Goal: Task Accomplishment & Management: Complete application form

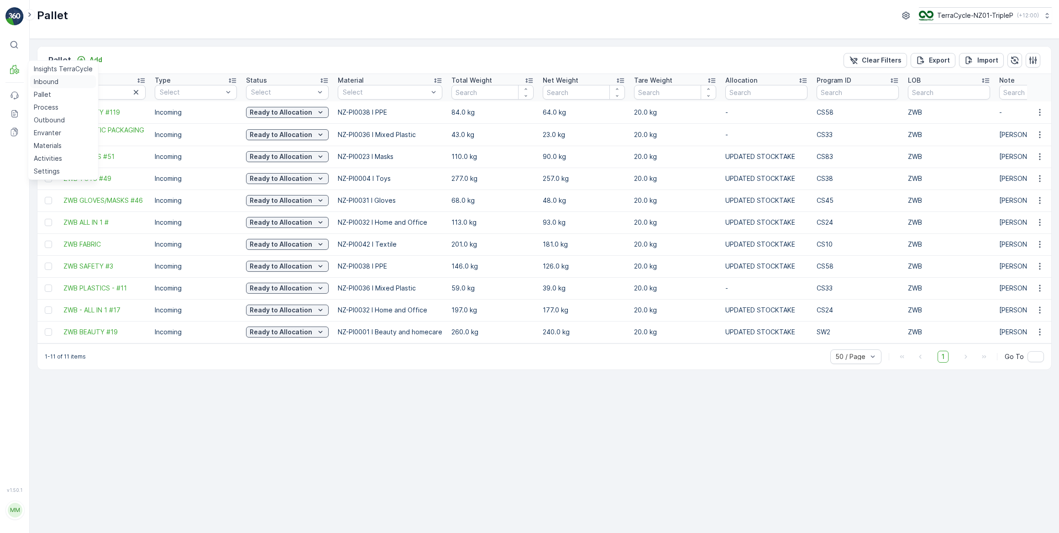
click at [46, 83] on p "Inbound" at bounding box center [46, 81] width 25 height 9
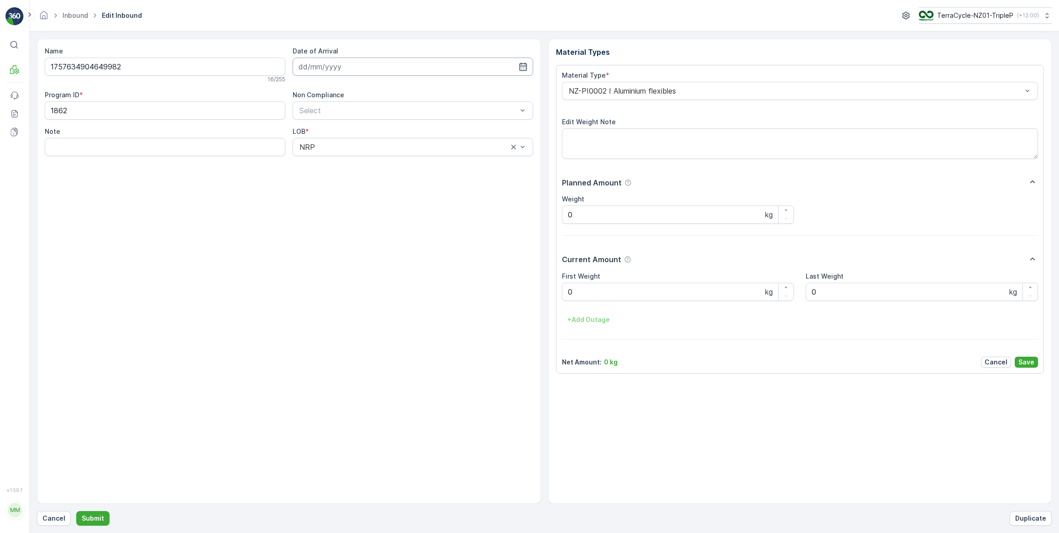
click at [332, 69] on input at bounding box center [413, 67] width 241 height 18
click at [343, 163] on div "16" at bounding box center [341, 160] width 15 height 15
type input "[DATE]"
drag, startPoint x: 594, startPoint y: 292, endPoint x: 497, endPoint y: 307, distance: 97.5
click at [594, 293] on Weight "0" at bounding box center [678, 292] width 232 height 18
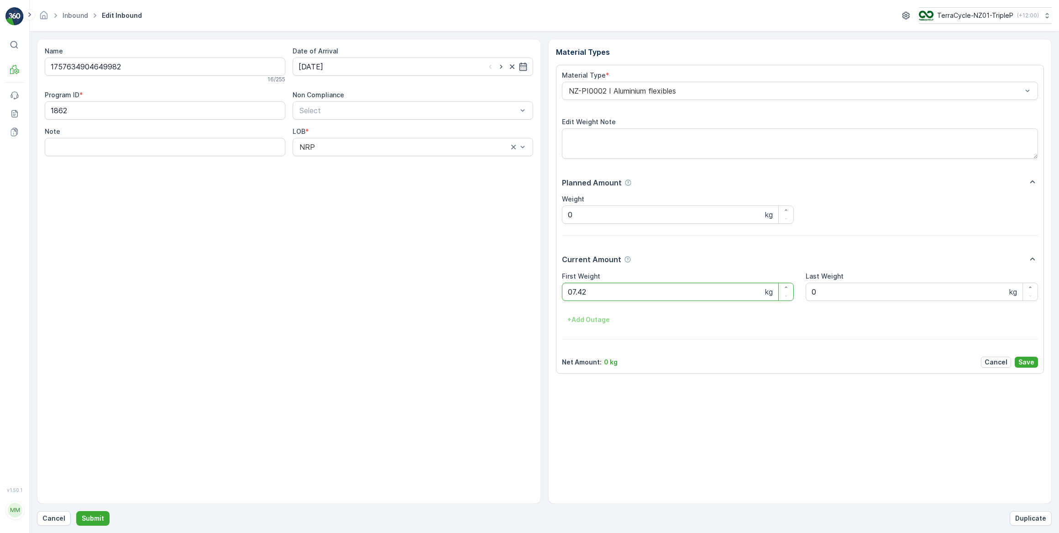
click at [76, 511] on button "Submit" at bounding box center [92, 518] width 33 height 15
click at [307, 66] on input at bounding box center [413, 67] width 241 height 18
click at [338, 160] on div "16" at bounding box center [341, 160] width 15 height 15
type input "[DATE]"
drag, startPoint x: 608, startPoint y: 297, endPoint x: 583, endPoint y: 294, distance: 25.3
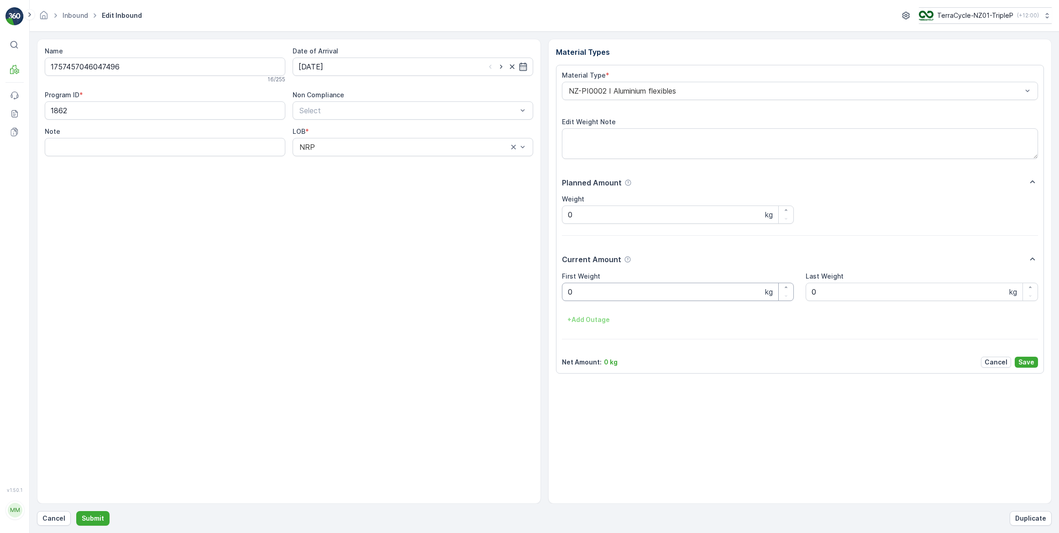
click at [607, 297] on Weight "0" at bounding box center [678, 292] width 232 height 18
click at [76, 511] on button "Submit" at bounding box center [92, 518] width 33 height 15
click at [338, 68] on input at bounding box center [413, 67] width 241 height 18
click at [343, 163] on div "16" at bounding box center [341, 160] width 15 height 15
type input "[DATE]"
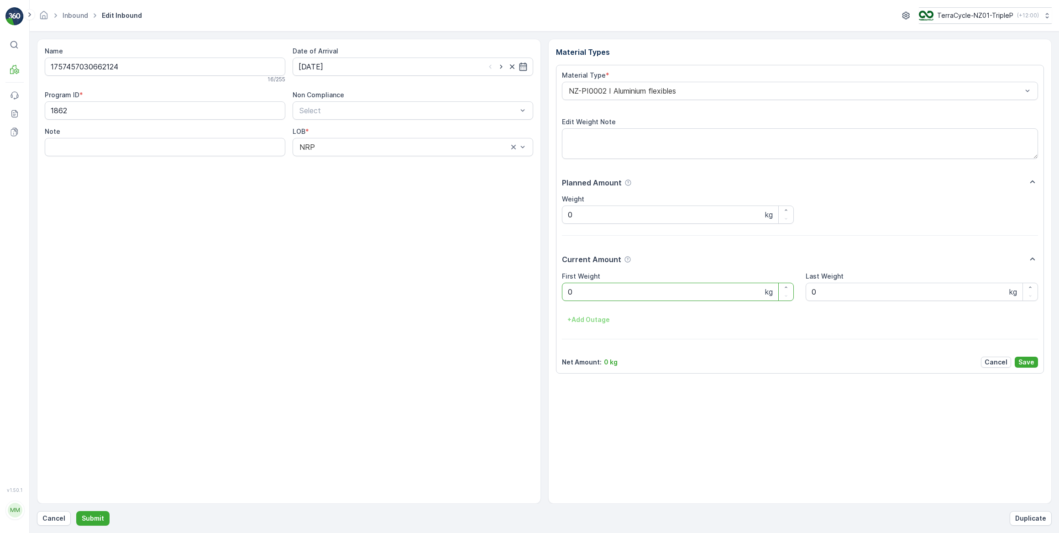
drag, startPoint x: 607, startPoint y: 292, endPoint x: 548, endPoint y: 279, distance: 60.3
click at [553, 280] on div "Material Types Material Type * NZ-PI0002 I Aluminium flexibles Edit Weight Note…" at bounding box center [800, 271] width 504 height 465
click at [577, 292] on Weight "0" at bounding box center [678, 292] width 232 height 18
click at [76, 511] on button "Submit" at bounding box center [92, 518] width 33 height 15
click at [326, 68] on input at bounding box center [413, 67] width 241 height 18
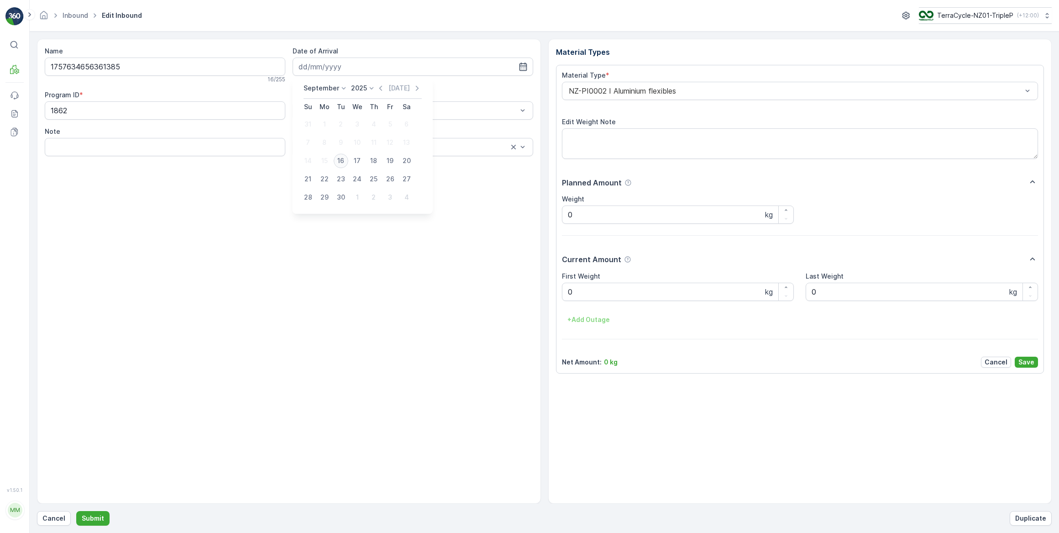
click at [341, 159] on div "16" at bounding box center [341, 160] width 15 height 15
type input "[DATE]"
click at [584, 293] on Weight "0" at bounding box center [678, 292] width 232 height 18
click at [76, 511] on button "Submit" at bounding box center [92, 518] width 33 height 15
click at [338, 65] on input at bounding box center [413, 67] width 241 height 18
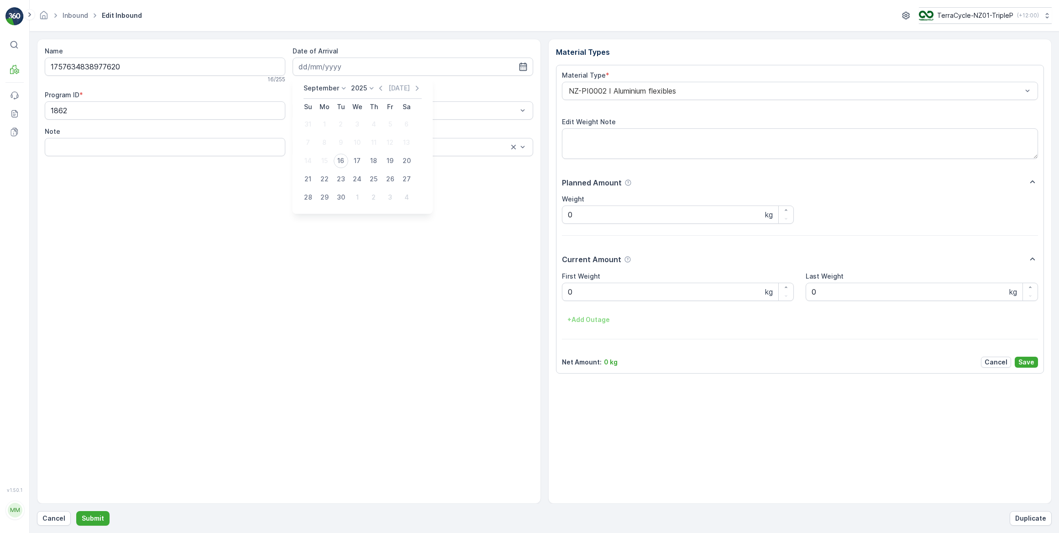
click at [340, 163] on div "16" at bounding box center [341, 160] width 15 height 15
type input "[DATE]"
click at [576, 291] on Weight "0" at bounding box center [678, 292] width 232 height 18
click at [76, 511] on button "Submit" at bounding box center [92, 518] width 33 height 15
click at [338, 65] on input at bounding box center [413, 67] width 241 height 18
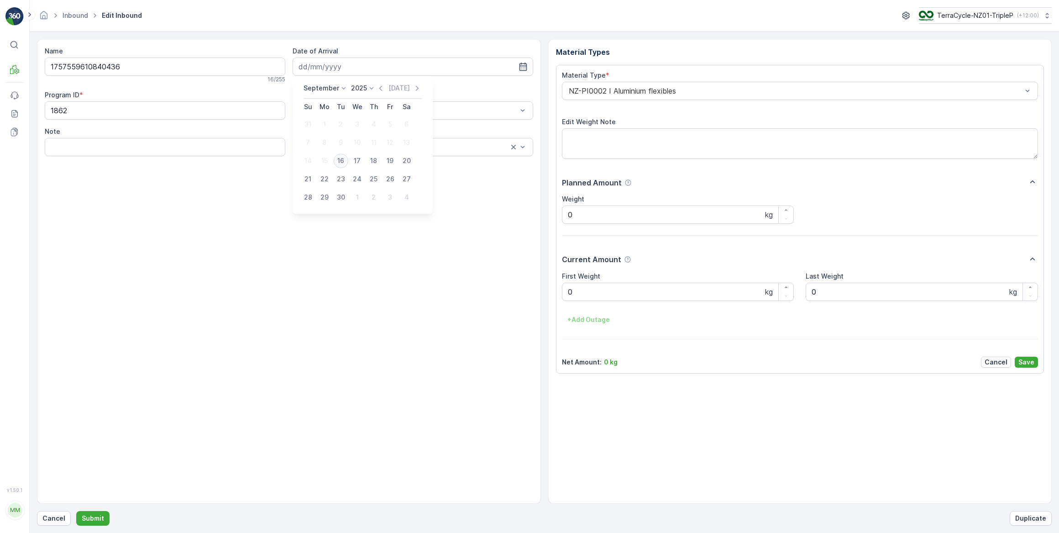
click at [338, 162] on div "16" at bounding box center [341, 160] width 15 height 15
type input "[DATE]"
click at [574, 295] on Weight "0" at bounding box center [678, 292] width 232 height 18
click at [76, 511] on button "Submit" at bounding box center [92, 518] width 33 height 15
click at [338, 68] on input at bounding box center [413, 67] width 241 height 18
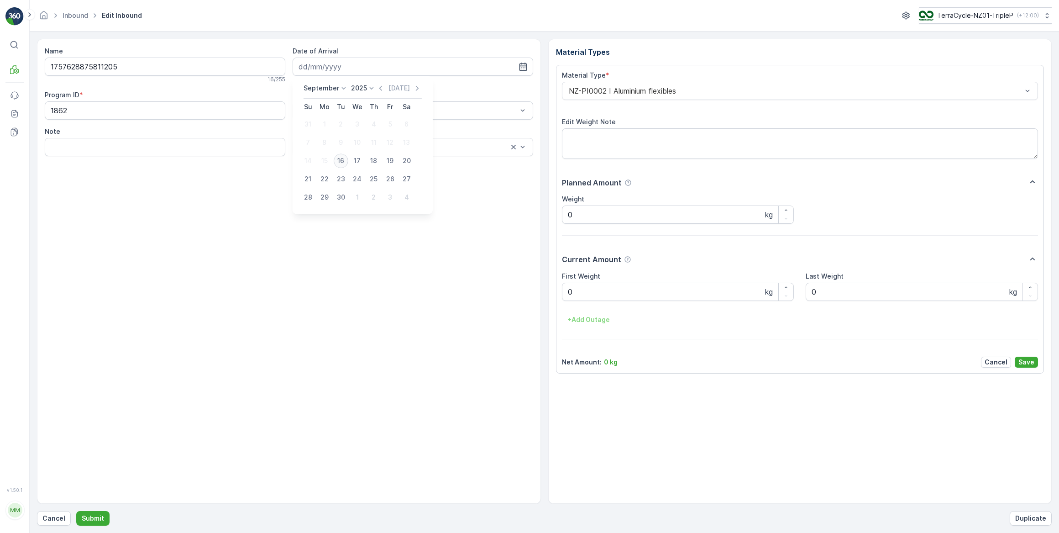
click at [339, 163] on div "16" at bounding box center [341, 160] width 15 height 15
type input "[DATE]"
click at [585, 291] on Weight "0" at bounding box center [678, 292] width 232 height 18
click at [76, 511] on button "Submit" at bounding box center [92, 518] width 33 height 15
click at [335, 67] on input at bounding box center [413, 67] width 241 height 18
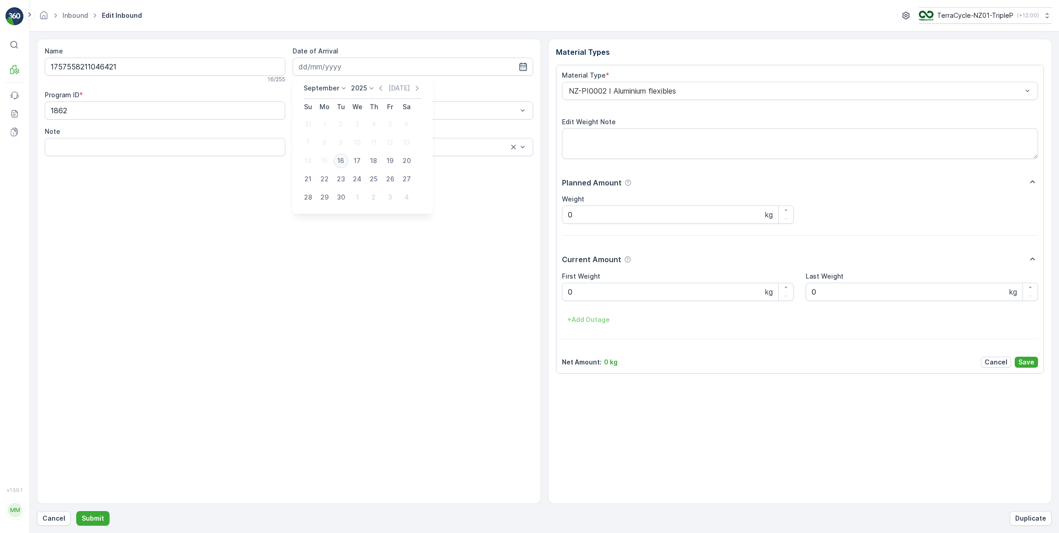
click at [339, 162] on div "16" at bounding box center [341, 160] width 15 height 15
type input "[DATE]"
click at [580, 295] on Weight "0" at bounding box center [678, 292] width 232 height 18
click at [76, 511] on button "Submit" at bounding box center [92, 518] width 33 height 15
click at [339, 65] on input at bounding box center [413, 67] width 241 height 18
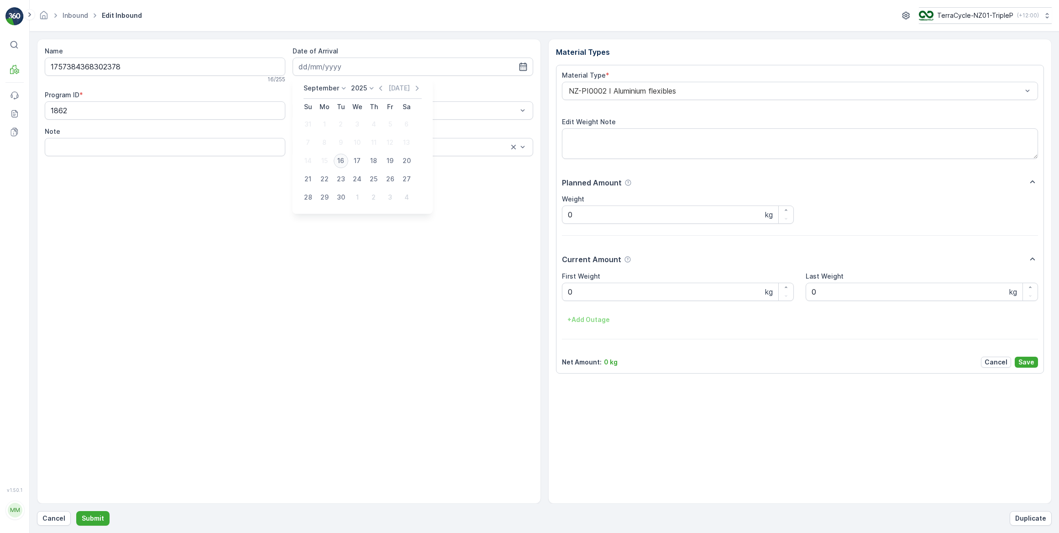
click at [342, 162] on div "16" at bounding box center [341, 160] width 15 height 15
type input "[DATE]"
click at [588, 295] on Weight "0" at bounding box center [678, 292] width 232 height 18
click at [76, 511] on button "Submit" at bounding box center [92, 518] width 33 height 15
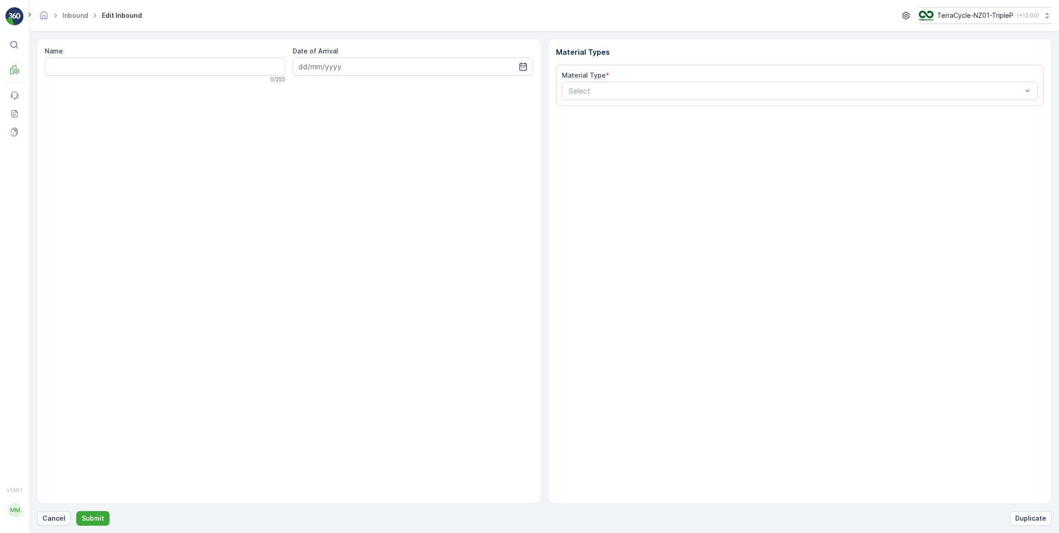
click at [59, 519] on p "Cancel" at bounding box center [53, 518] width 23 height 9
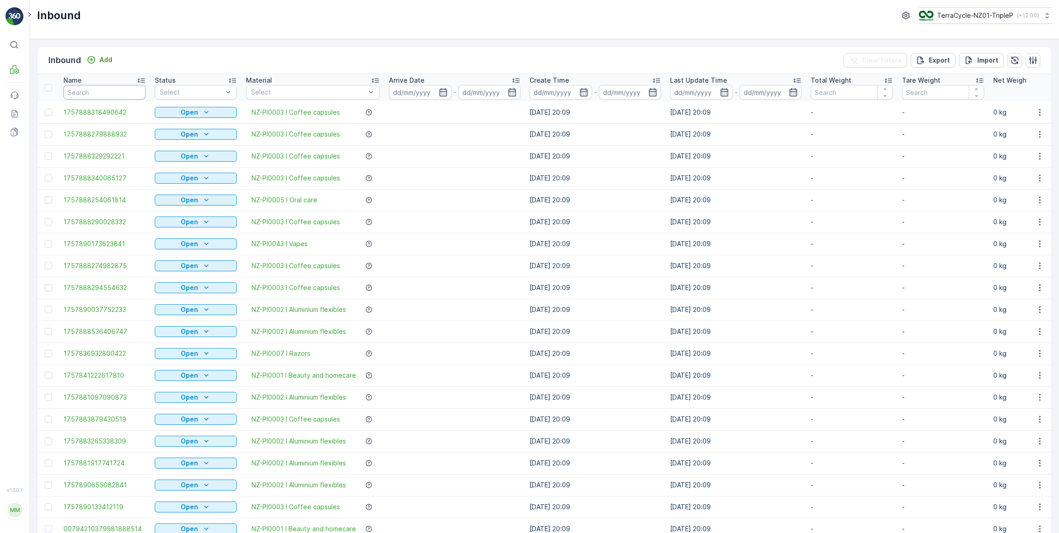
click at [94, 95] on input "text" at bounding box center [104, 92] width 82 height 15
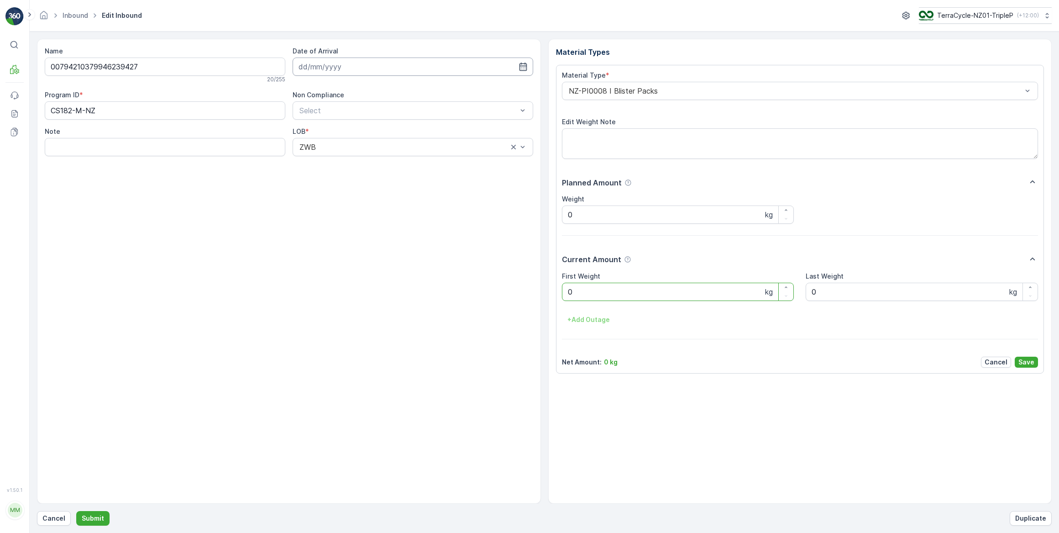
click at [348, 70] on input at bounding box center [413, 67] width 241 height 18
drag, startPoint x: 338, startPoint y: 159, endPoint x: 405, endPoint y: 190, distance: 73.5
click at [339, 159] on div "16" at bounding box center [341, 160] width 15 height 15
type input "[DATE]"
click at [593, 295] on Weight "0" at bounding box center [678, 292] width 232 height 18
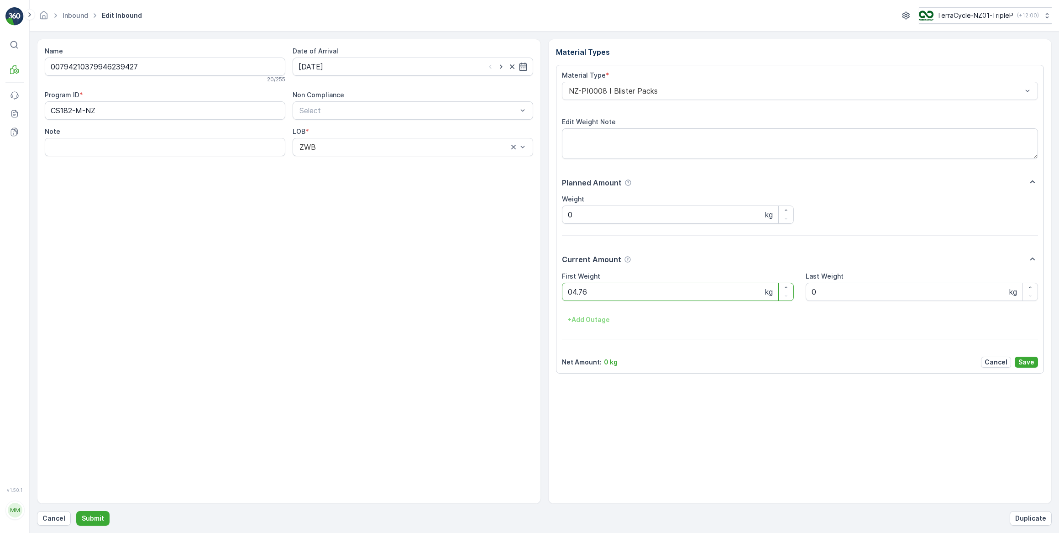
click at [76, 511] on button "Submit" at bounding box center [92, 518] width 33 height 15
click at [324, 68] on input at bounding box center [413, 67] width 241 height 18
click at [340, 157] on div "16" at bounding box center [341, 160] width 15 height 15
type input "[DATE]"
click at [585, 290] on Weight "0" at bounding box center [678, 292] width 232 height 18
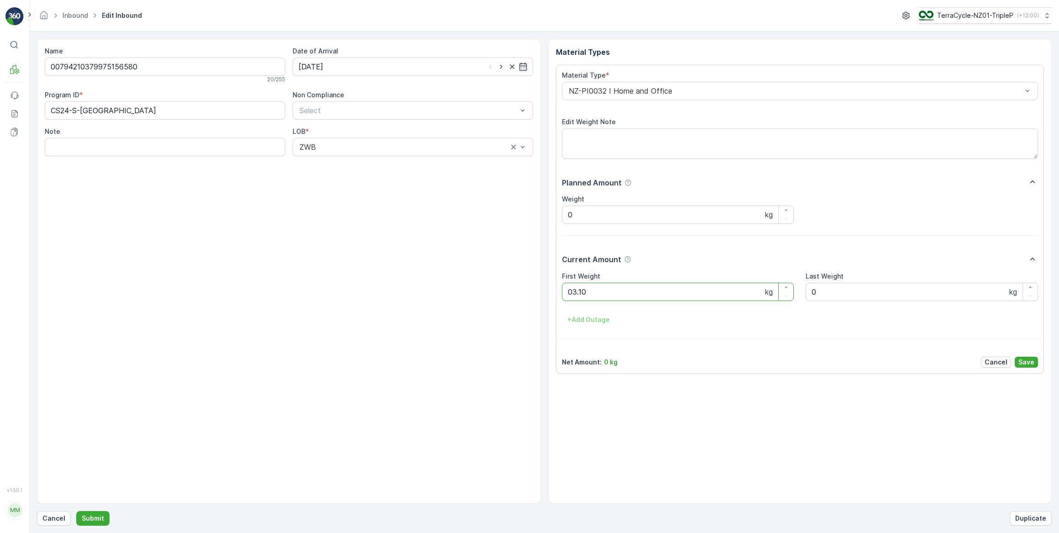
click at [76, 511] on button "Submit" at bounding box center [92, 518] width 33 height 15
click at [391, 68] on input at bounding box center [413, 67] width 241 height 18
click at [340, 163] on div "16" at bounding box center [341, 160] width 15 height 15
type input "[DATE]"
drag, startPoint x: 598, startPoint y: 297, endPoint x: 541, endPoint y: 299, distance: 57.6
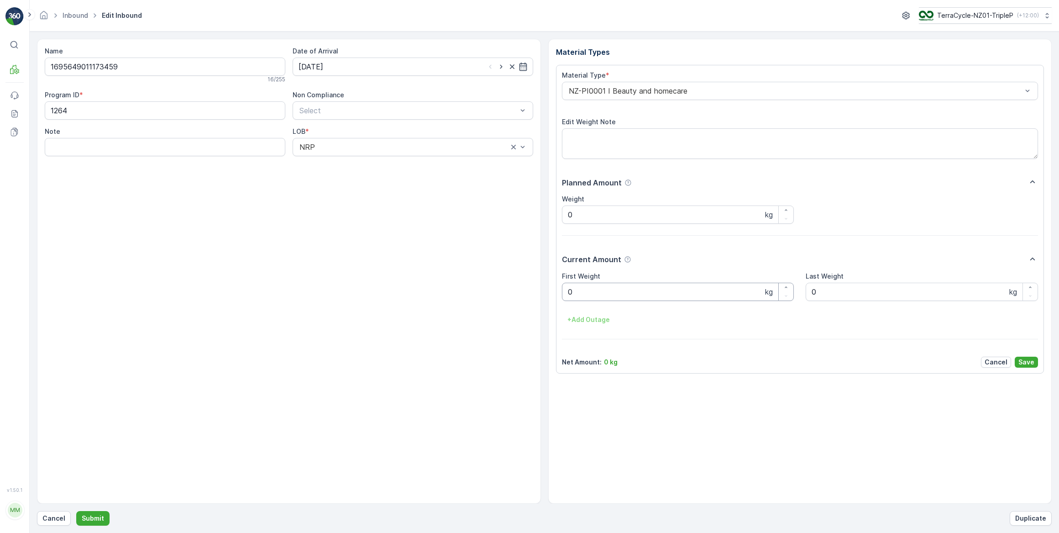
click at [594, 297] on Weight "0" at bounding box center [678, 292] width 232 height 18
click at [76, 511] on button "Submit" at bounding box center [92, 518] width 33 height 15
click at [337, 67] on input at bounding box center [413, 67] width 241 height 18
click at [339, 160] on div "16" at bounding box center [341, 160] width 15 height 15
type input "[DATE]"
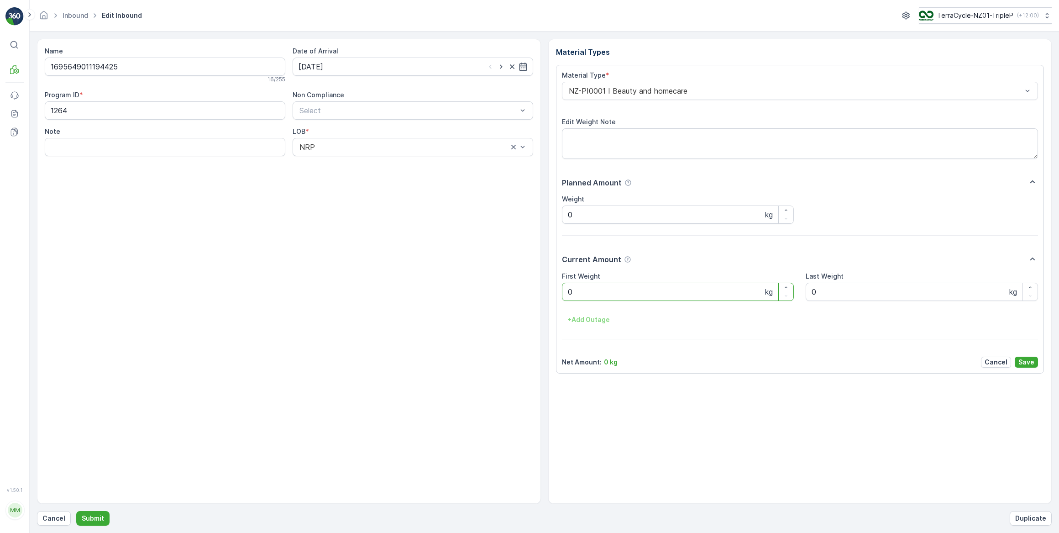
click at [584, 297] on Weight "0" at bounding box center [678, 292] width 232 height 18
click at [76, 511] on button "Submit" at bounding box center [92, 518] width 33 height 15
click at [331, 65] on input at bounding box center [413, 67] width 241 height 18
click at [344, 160] on div "16" at bounding box center [341, 160] width 15 height 15
type input "[DATE]"
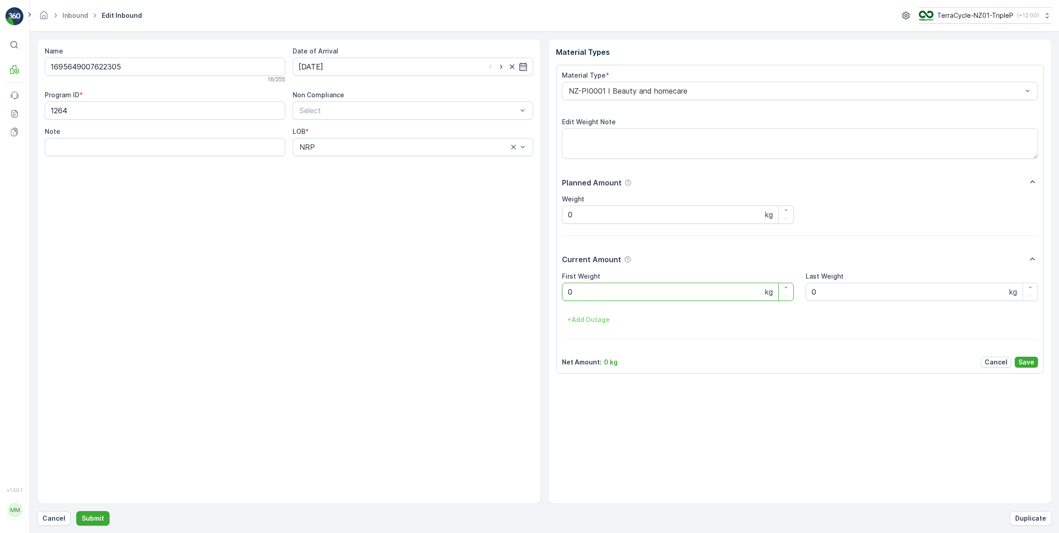
click at [587, 295] on Weight "0" at bounding box center [678, 292] width 232 height 18
click at [76, 511] on button "Submit" at bounding box center [92, 518] width 33 height 15
click at [337, 68] on input at bounding box center [413, 67] width 241 height 18
click at [341, 164] on div "16" at bounding box center [341, 160] width 15 height 15
type input "[DATE]"
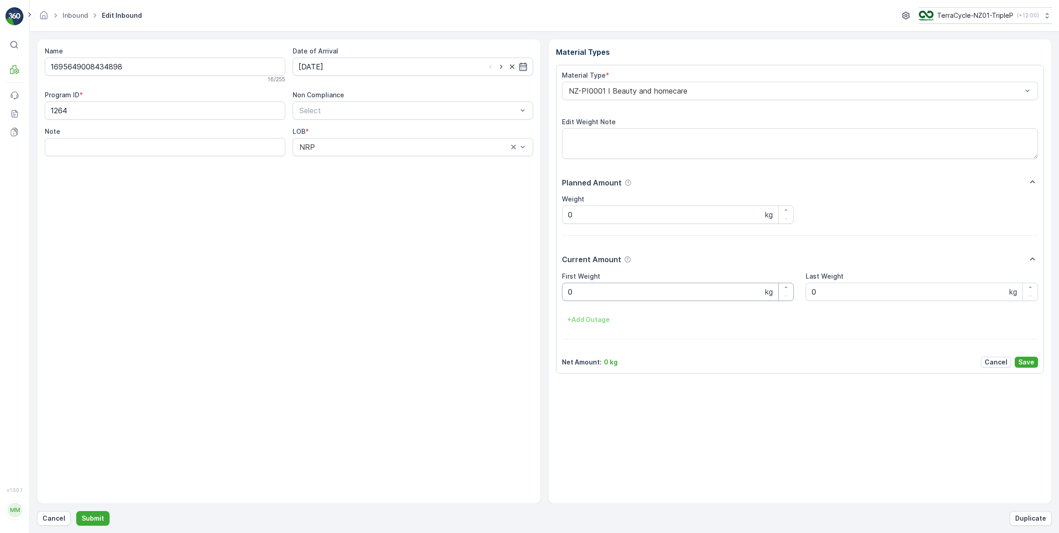
click at [612, 285] on Weight "0" at bounding box center [678, 292] width 232 height 18
click at [76, 511] on button "Submit" at bounding box center [92, 518] width 33 height 15
click at [347, 68] on input at bounding box center [413, 67] width 241 height 18
click at [341, 160] on div "16" at bounding box center [341, 160] width 15 height 15
type input "[DATE]"
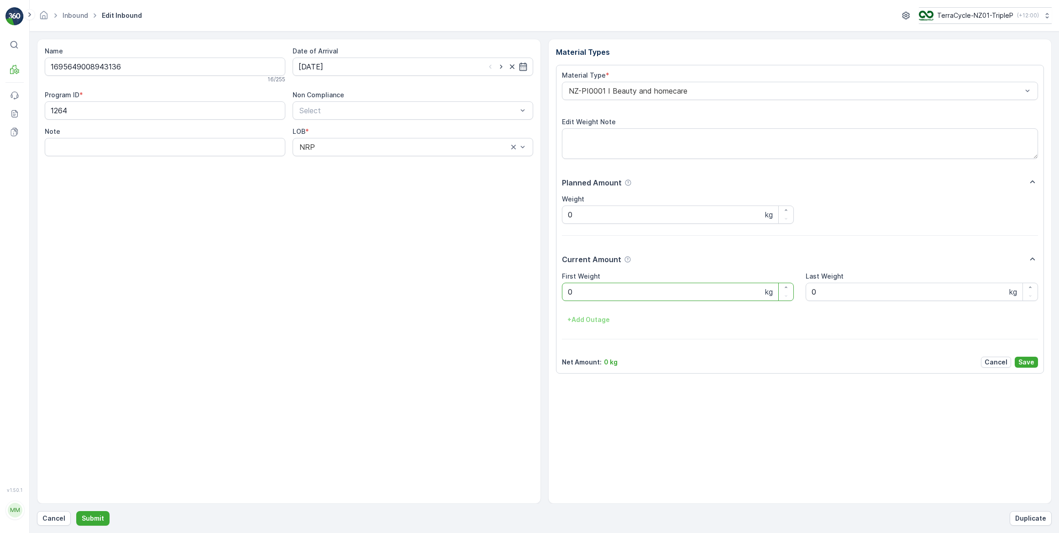
click at [578, 288] on Weight "0" at bounding box center [678, 292] width 232 height 18
click at [76, 511] on button "Submit" at bounding box center [92, 518] width 33 height 15
click at [421, 66] on input at bounding box center [413, 67] width 241 height 18
click at [338, 161] on div "16" at bounding box center [341, 160] width 15 height 15
type input "[DATE]"
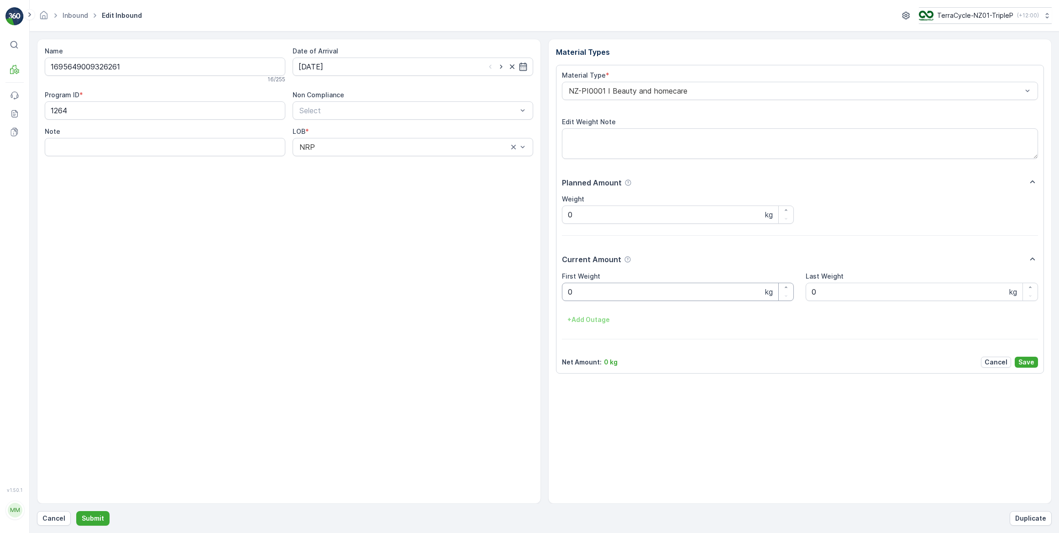
drag, startPoint x: 617, startPoint y: 298, endPoint x: 618, endPoint y: 289, distance: 9.2
click at [617, 297] on Weight "0" at bounding box center [678, 292] width 232 height 18
click at [76, 511] on button "Submit" at bounding box center [92, 518] width 33 height 15
click at [343, 69] on input at bounding box center [413, 67] width 241 height 18
click at [342, 163] on div "16" at bounding box center [341, 160] width 15 height 15
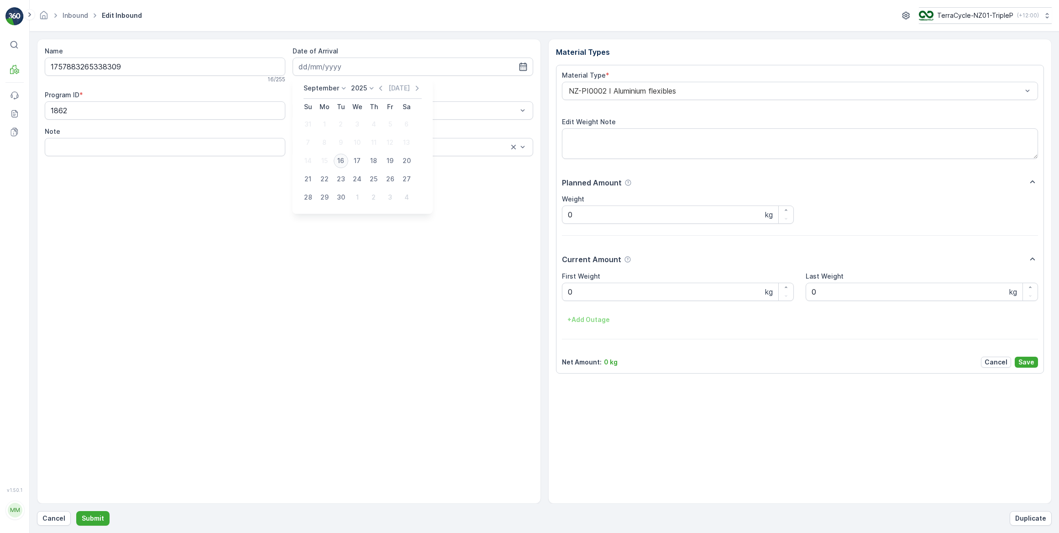
type input "[DATE]"
click at [593, 293] on Weight "0" at bounding box center [678, 292] width 232 height 18
click at [76, 511] on button "Submit" at bounding box center [92, 518] width 33 height 15
click at [337, 68] on input at bounding box center [413, 67] width 241 height 18
click at [342, 161] on div "16" at bounding box center [341, 160] width 15 height 15
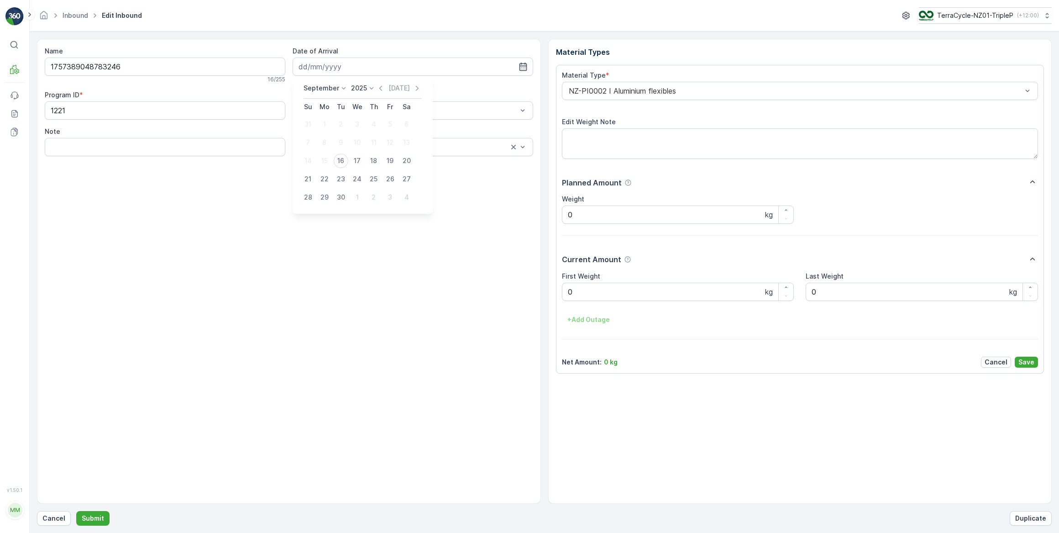
type input "[DATE]"
click at [604, 293] on Weight "0" at bounding box center [678, 292] width 232 height 18
click at [76, 511] on button "Submit" at bounding box center [92, 518] width 33 height 15
click at [333, 69] on input at bounding box center [413, 67] width 241 height 18
click at [341, 162] on div "16" at bounding box center [341, 160] width 15 height 15
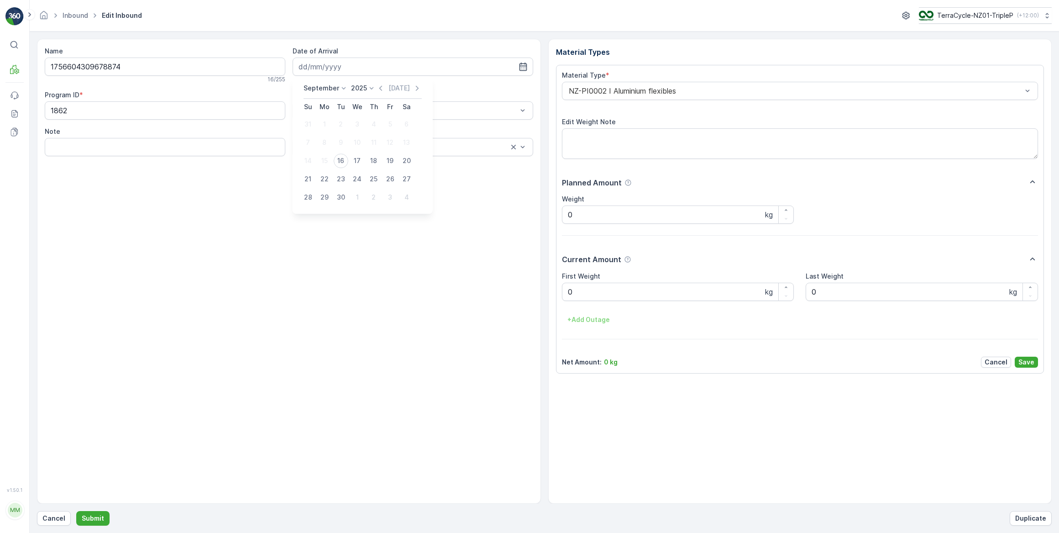
type input "[DATE]"
drag, startPoint x: 584, startPoint y: 291, endPoint x: 474, endPoint y: 315, distance: 112.1
click at [568, 294] on Weight "0" at bounding box center [678, 292] width 232 height 18
click at [573, 292] on Weight "0" at bounding box center [678, 292] width 232 height 18
click at [76, 511] on button "Submit" at bounding box center [92, 518] width 33 height 15
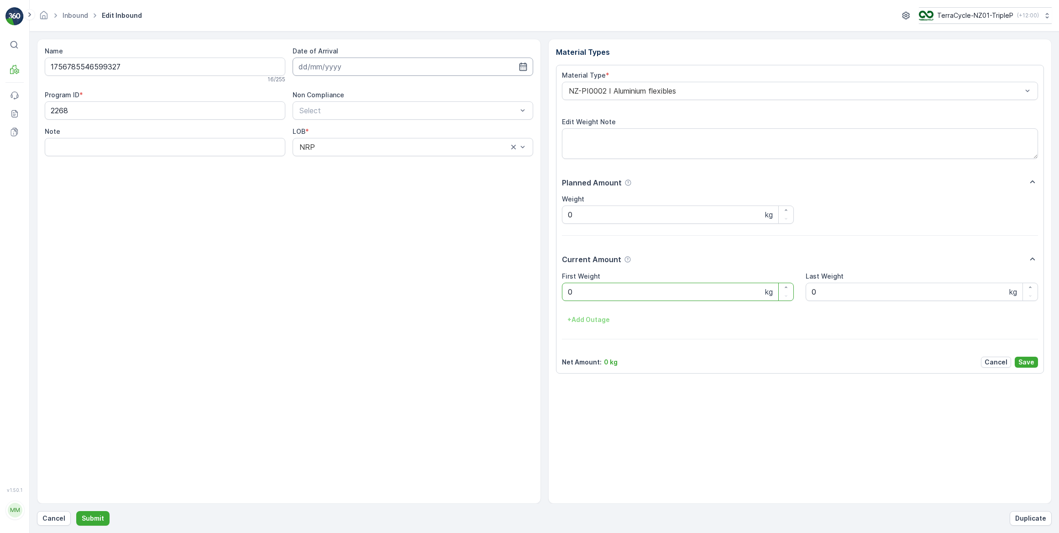
click at [335, 69] on input at bounding box center [413, 67] width 241 height 18
click at [340, 162] on div "16" at bounding box center [341, 160] width 15 height 15
type input "[DATE]"
click at [599, 292] on Weight "0" at bounding box center [678, 292] width 232 height 18
click at [76, 511] on button "Submit" at bounding box center [92, 518] width 33 height 15
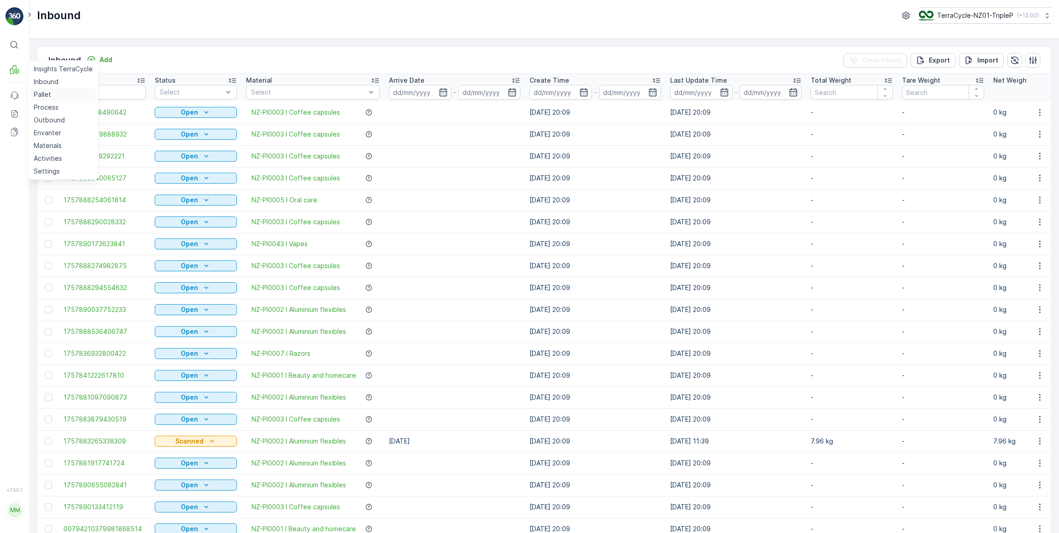
click at [42, 92] on p "Pallet" at bounding box center [42, 94] width 17 height 9
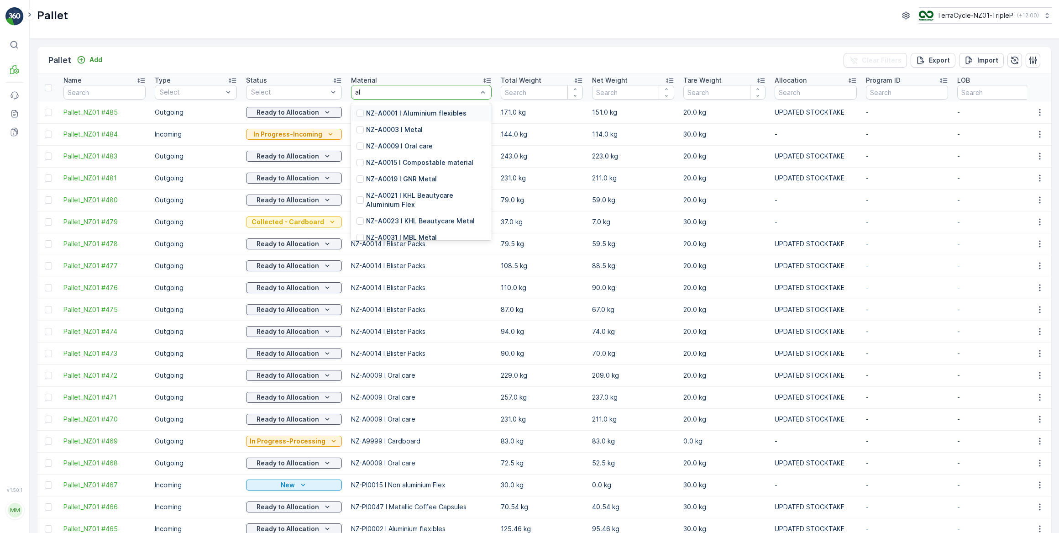
type input "alu"
click at [412, 172] on p "NZ-PI0002 I Aluminium flexibles" at bounding box center [417, 171] width 103 height 9
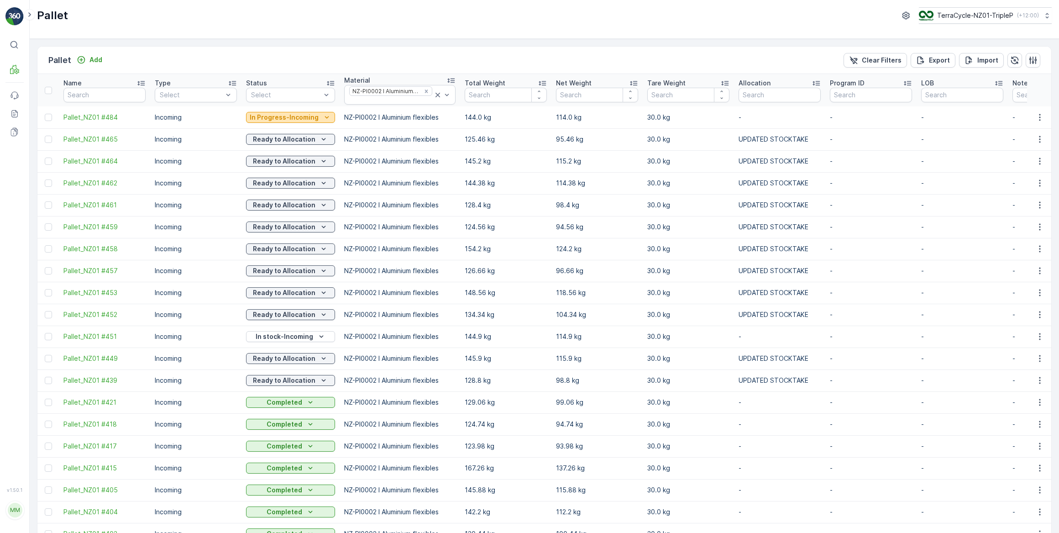
click at [312, 117] on p "In Progress-Incoming" at bounding box center [284, 117] width 69 height 9
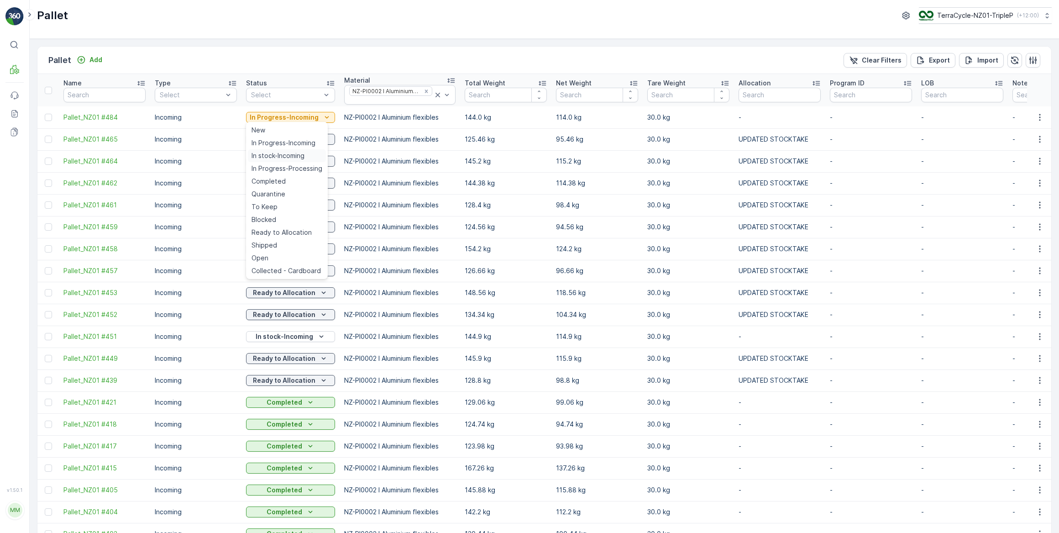
click at [295, 156] on span "In stock-Incoming" at bounding box center [278, 155] width 53 height 9
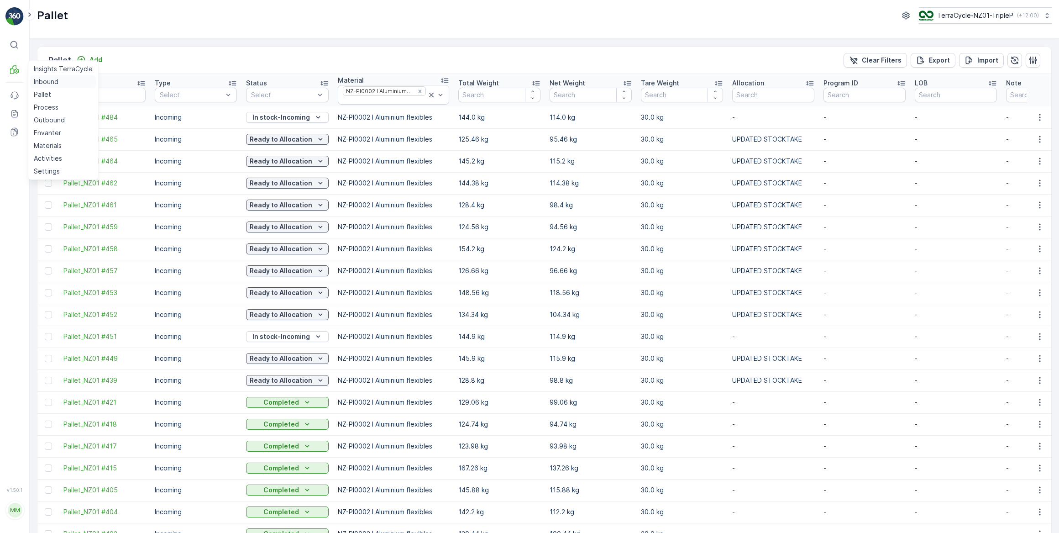
click at [42, 82] on p "Inbound" at bounding box center [46, 81] width 25 height 9
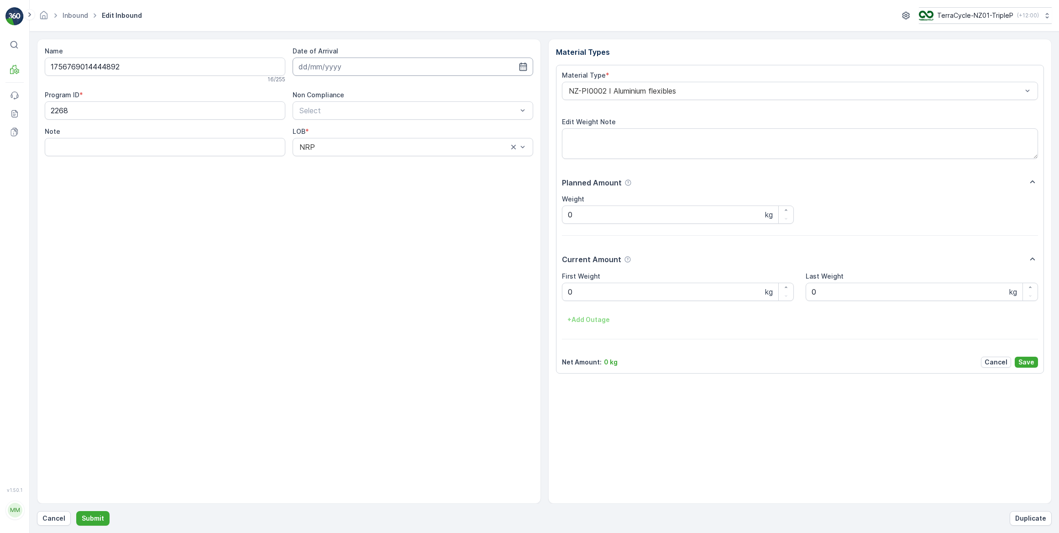
click at [315, 68] on input at bounding box center [413, 67] width 241 height 18
drag, startPoint x: 340, startPoint y: 162, endPoint x: 338, endPoint y: 158, distance: 4.9
click at [340, 160] on div "16" at bounding box center [341, 160] width 15 height 15
type input "[DATE]"
drag, startPoint x: 576, startPoint y: 295, endPoint x: 476, endPoint y: 294, distance: 100.0
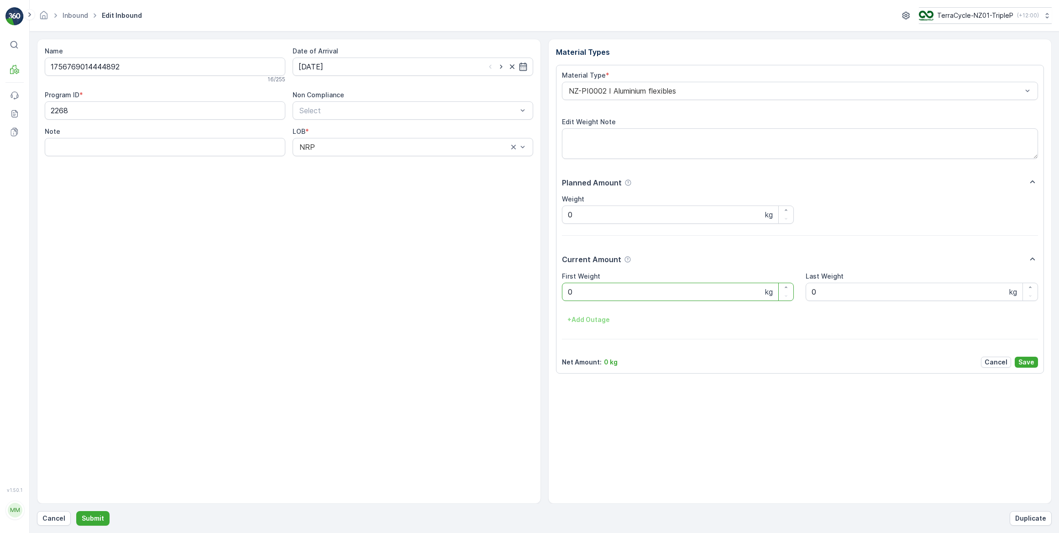
click at [574, 295] on Weight "0" at bounding box center [678, 292] width 232 height 18
click at [76, 511] on button "Submit" at bounding box center [92, 518] width 33 height 15
click at [352, 70] on input at bounding box center [413, 67] width 241 height 18
click at [338, 160] on div "16" at bounding box center [341, 160] width 15 height 15
type input "[DATE]"
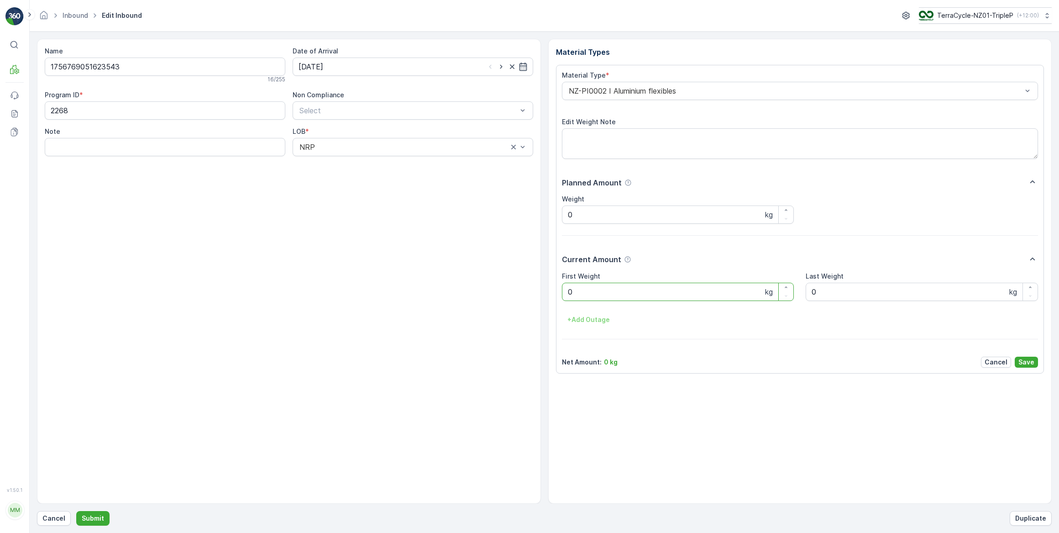
click at [574, 290] on Weight "0" at bounding box center [678, 292] width 232 height 18
click at [76, 511] on button "Submit" at bounding box center [92, 518] width 33 height 15
click at [367, 64] on input at bounding box center [413, 67] width 241 height 18
click at [342, 160] on div "16" at bounding box center [341, 160] width 15 height 15
type input "[DATE]"
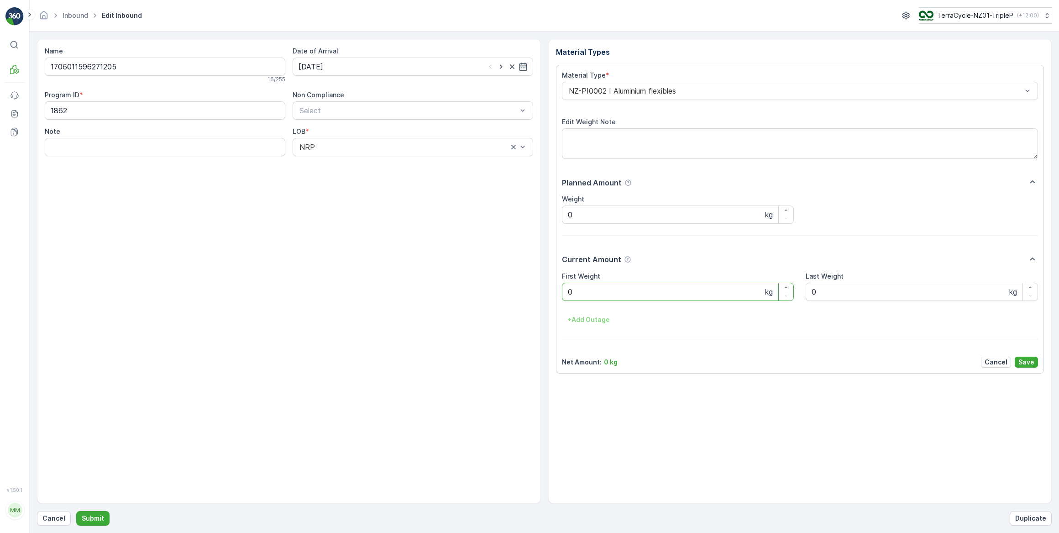
drag, startPoint x: 581, startPoint y: 292, endPoint x: 479, endPoint y: 288, distance: 102.8
click at [578, 293] on Weight "0" at bounding box center [678, 292] width 232 height 18
click at [76, 511] on button "Submit" at bounding box center [92, 518] width 33 height 15
click at [340, 65] on input at bounding box center [413, 67] width 241 height 18
click at [343, 160] on div "16" at bounding box center [341, 160] width 15 height 15
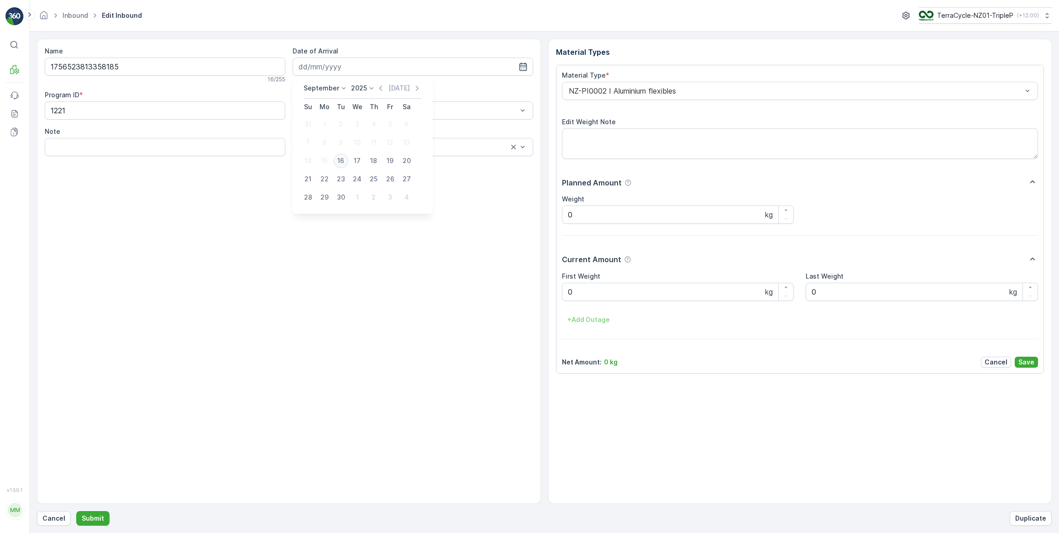
type input "[DATE]"
drag, startPoint x: 585, startPoint y: 295, endPoint x: 495, endPoint y: 292, distance: 90.0
click at [585, 295] on Weight "0" at bounding box center [678, 292] width 232 height 18
click at [76, 511] on button "Submit" at bounding box center [92, 518] width 33 height 15
click at [375, 68] on input at bounding box center [413, 67] width 241 height 18
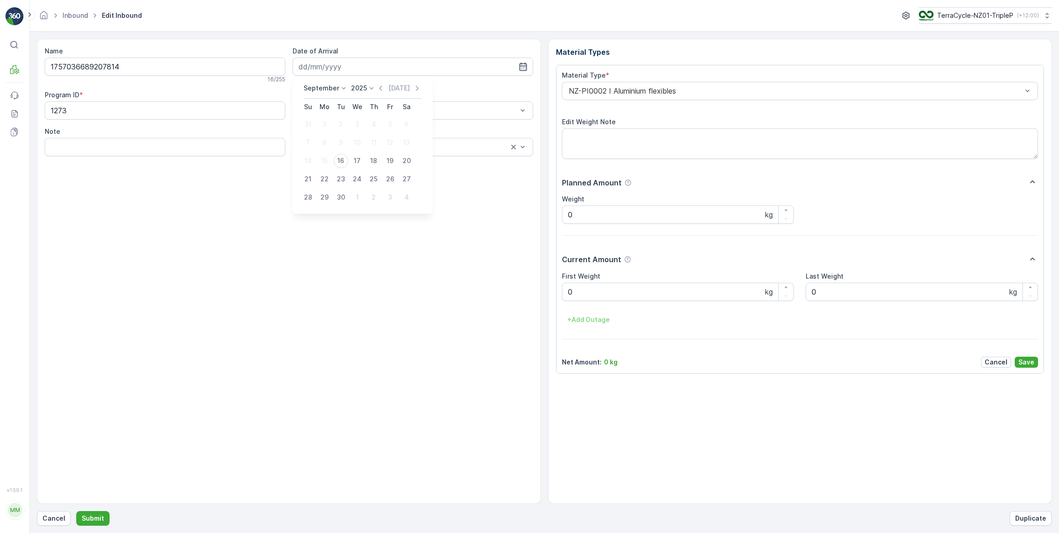
click at [341, 163] on div "16" at bounding box center [341, 160] width 15 height 15
type input "[DATE]"
click at [601, 297] on Weight "0" at bounding box center [678, 292] width 232 height 18
click at [76, 511] on button "Submit" at bounding box center [92, 518] width 33 height 15
click at [353, 67] on input at bounding box center [413, 67] width 241 height 18
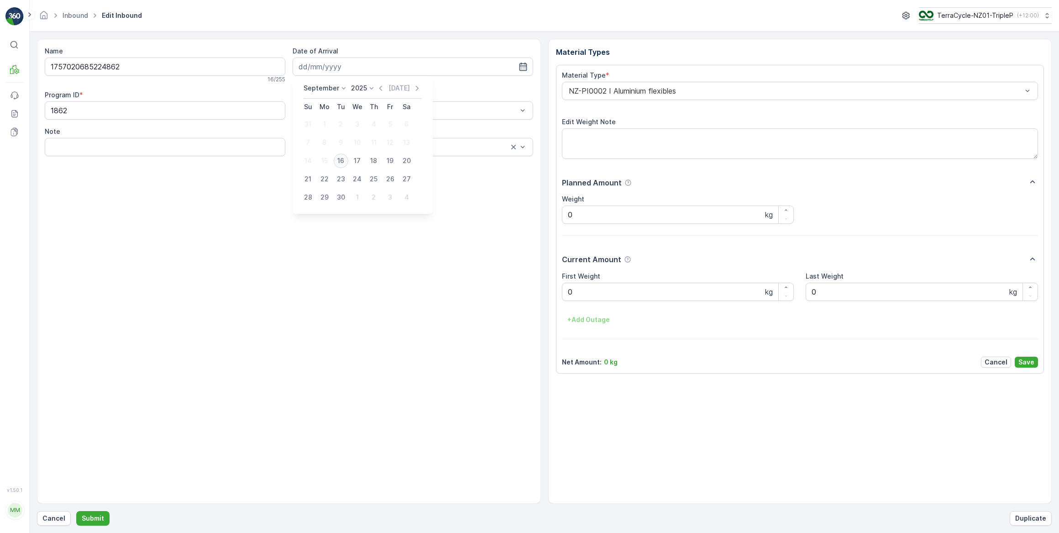
click at [339, 162] on div "16" at bounding box center [341, 160] width 15 height 15
type input "[DATE]"
drag, startPoint x: 584, startPoint y: 289, endPoint x: 535, endPoint y: 285, distance: 49.0
click at [578, 290] on Weight "0" at bounding box center [678, 292] width 232 height 18
click at [76, 511] on button "Submit" at bounding box center [92, 518] width 33 height 15
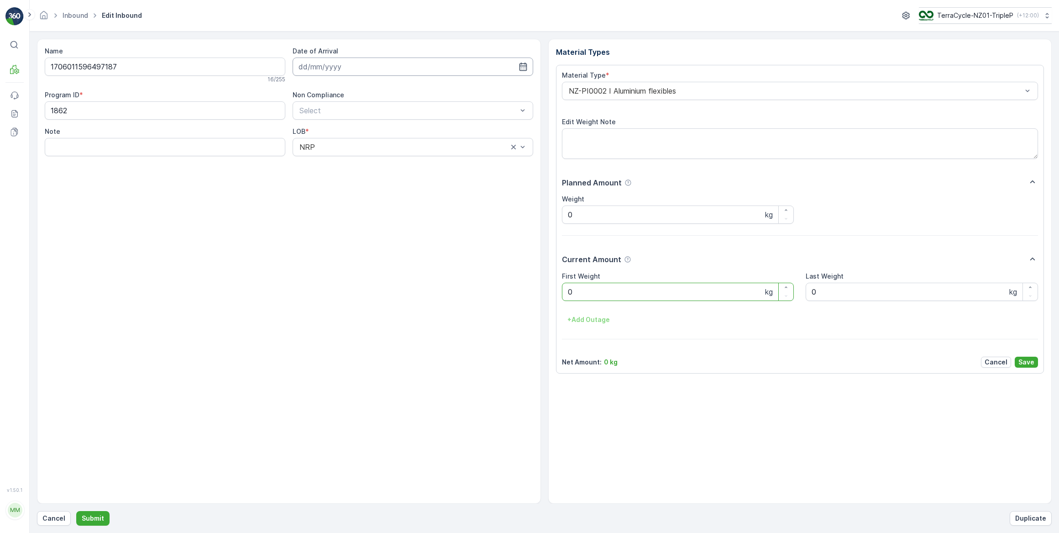
click at [344, 68] on input at bounding box center [413, 67] width 241 height 18
click at [340, 161] on div "16" at bounding box center [341, 160] width 15 height 15
type input "[DATE]"
click at [580, 288] on Weight "0" at bounding box center [678, 292] width 232 height 18
click at [76, 511] on button "Submit" at bounding box center [92, 518] width 33 height 15
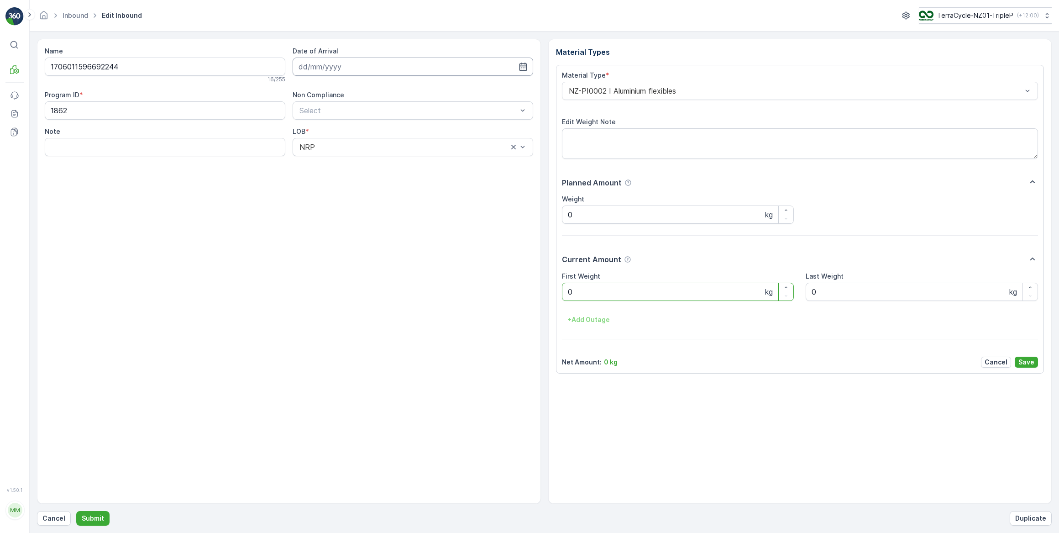
click at [370, 68] on input at bounding box center [413, 67] width 241 height 18
click at [341, 163] on div "16" at bounding box center [341, 160] width 15 height 15
type input "[DATE]"
click at [585, 292] on Weight "0" at bounding box center [678, 292] width 232 height 18
click at [76, 511] on button "Submit" at bounding box center [92, 518] width 33 height 15
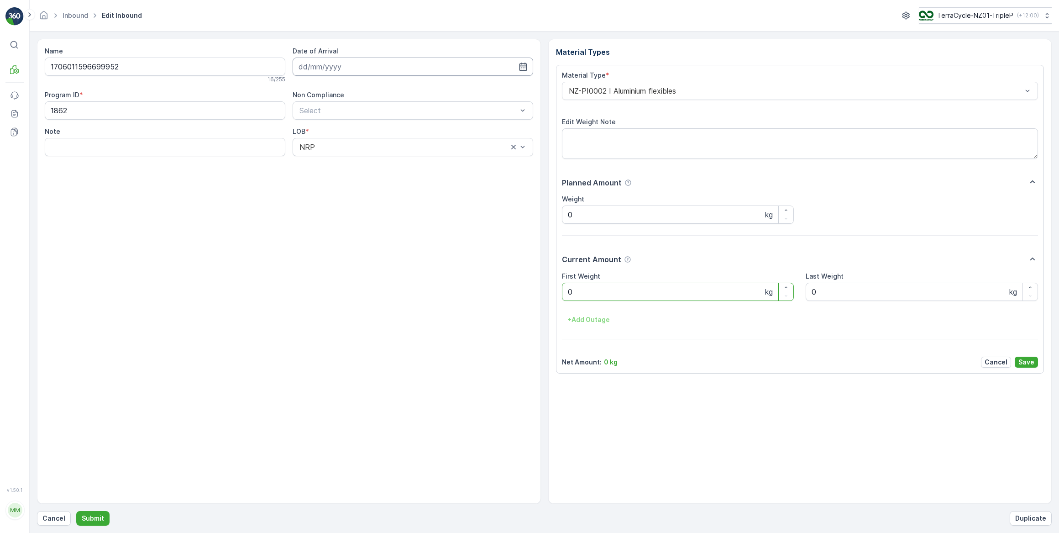
click at [395, 68] on input at bounding box center [413, 67] width 241 height 18
click at [341, 163] on div "16" at bounding box center [341, 160] width 15 height 15
type input "[DATE]"
click at [581, 287] on Weight "0" at bounding box center [678, 292] width 232 height 18
click at [76, 511] on button "Submit" at bounding box center [92, 518] width 33 height 15
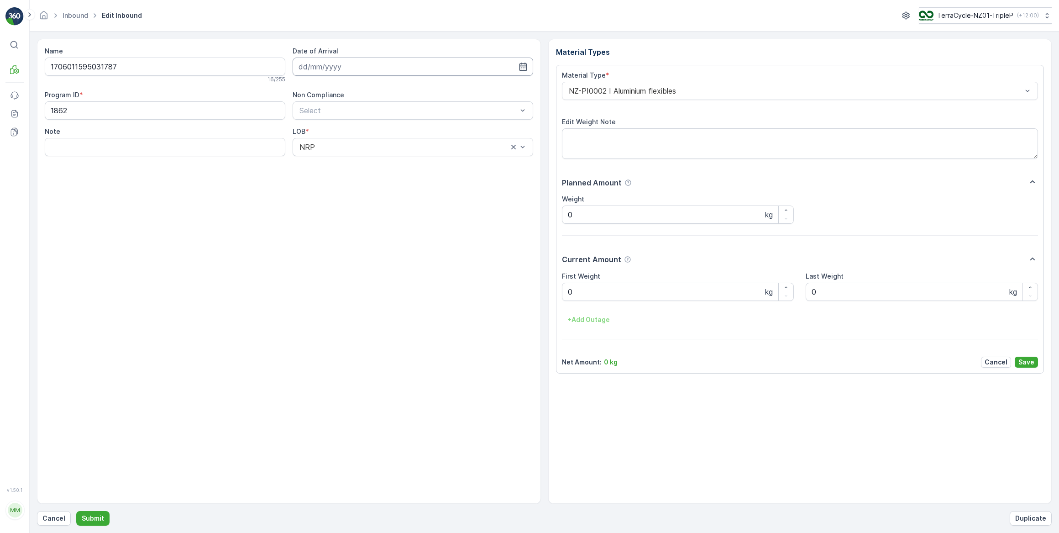
drag, startPoint x: 342, startPoint y: 70, endPoint x: 347, endPoint y: 75, distance: 7.1
click at [342, 70] on input at bounding box center [413, 67] width 241 height 18
click at [341, 160] on div "16" at bounding box center [341, 160] width 15 height 15
type input "[DATE]"
drag, startPoint x: 588, startPoint y: 296, endPoint x: 502, endPoint y: 301, distance: 86.0
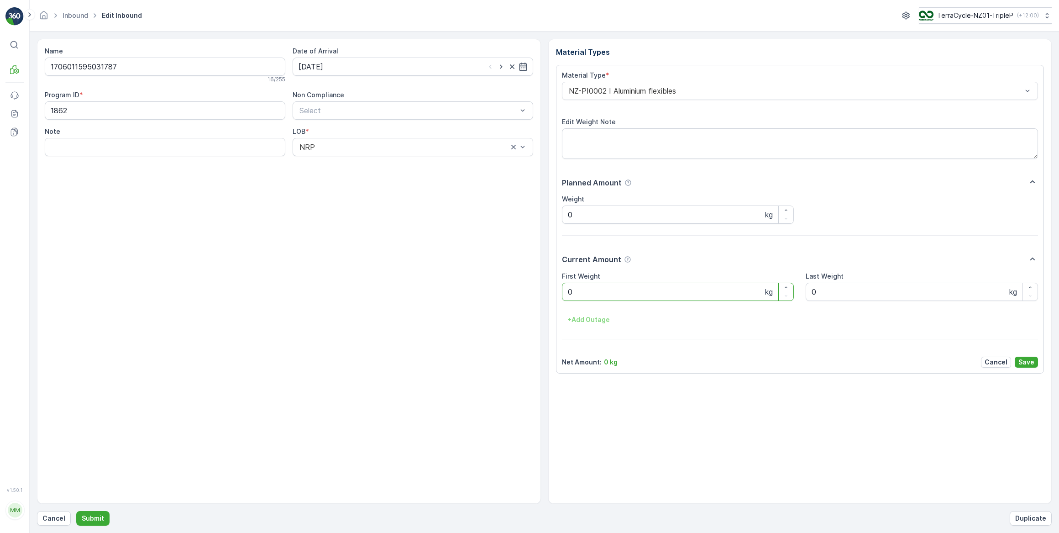
click at [588, 296] on Weight "0" at bounding box center [678, 292] width 232 height 18
click at [76, 511] on button "Submit" at bounding box center [92, 518] width 33 height 15
click at [338, 68] on input at bounding box center [413, 67] width 241 height 18
click at [341, 164] on div "16" at bounding box center [341, 160] width 15 height 15
type input "[DATE]"
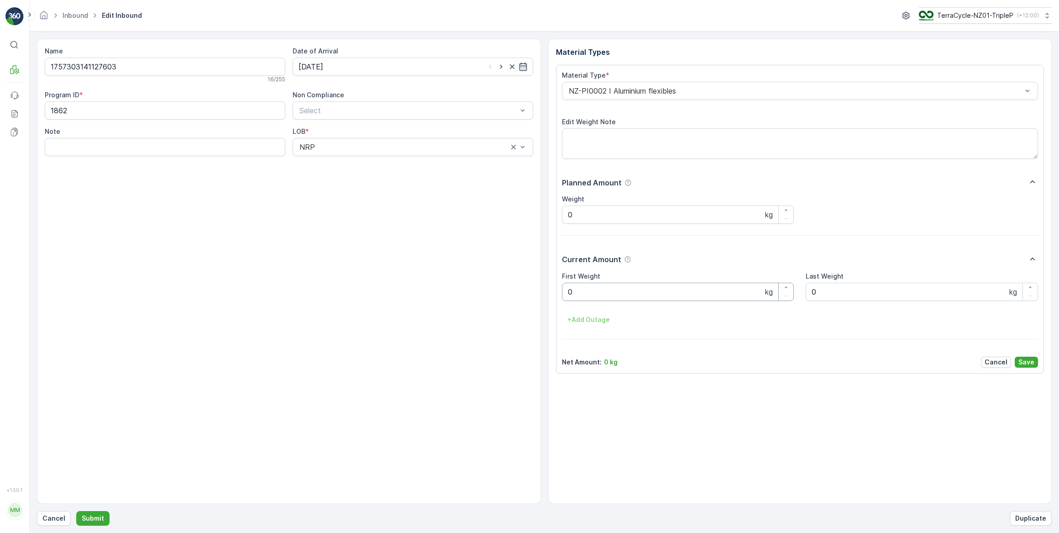
drag, startPoint x: 595, startPoint y: 288, endPoint x: 571, endPoint y: 289, distance: 24.2
click at [593, 288] on Weight "0" at bounding box center [678, 292] width 232 height 18
click at [76, 511] on button "Submit" at bounding box center [92, 518] width 33 height 15
click at [339, 68] on input at bounding box center [413, 67] width 241 height 18
click at [338, 162] on div "16" at bounding box center [341, 160] width 15 height 15
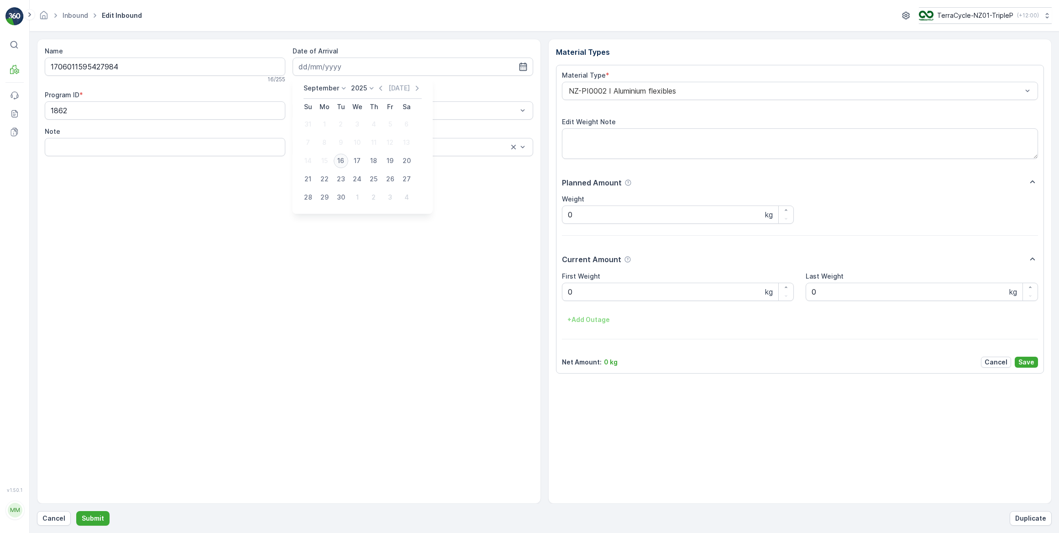
type input "[DATE]"
drag, startPoint x: 585, startPoint y: 293, endPoint x: 538, endPoint y: 305, distance: 48.1
click at [583, 298] on Weight "0" at bounding box center [678, 292] width 232 height 18
click at [76, 511] on button "Submit" at bounding box center [92, 518] width 33 height 15
click at [356, 66] on input at bounding box center [413, 67] width 241 height 18
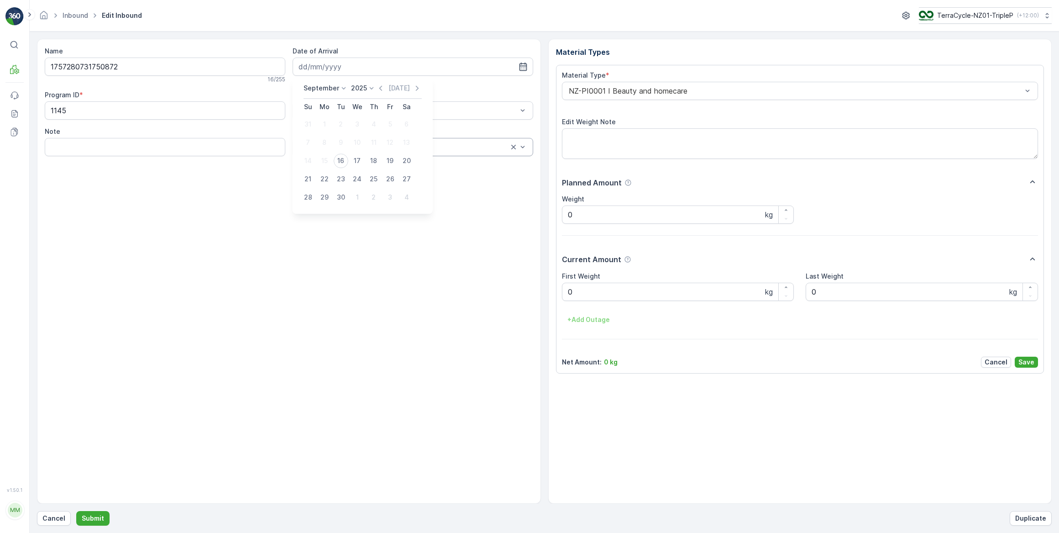
drag, startPoint x: 338, startPoint y: 160, endPoint x: 340, endPoint y: 154, distance: 6.1
click at [338, 158] on div "16" at bounding box center [341, 160] width 15 height 15
type input "[DATE]"
drag, startPoint x: 585, startPoint y: 293, endPoint x: 495, endPoint y: 292, distance: 89.0
click at [571, 293] on Weight "0" at bounding box center [678, 292] width 232 height 18
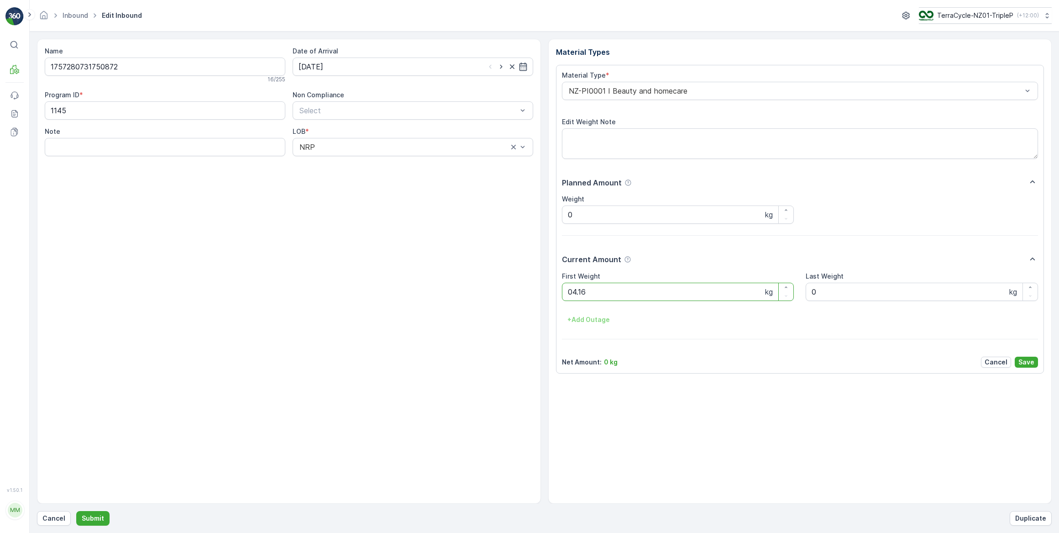
click at [76, 511] on button "Submit" at bounding box center [92, 518] width 33 height 15
click at [338, 69] on input at bounding box center [413, 67] width 241 height 18
click at [342, 160] on div "16" at bounding box center [341, 160] width 15 height 15
type input "[DATE]"
drag, startPoint x: 609, startPoint y: 295, endPoint x: 489, endPoint y: 304, distance: 120.4
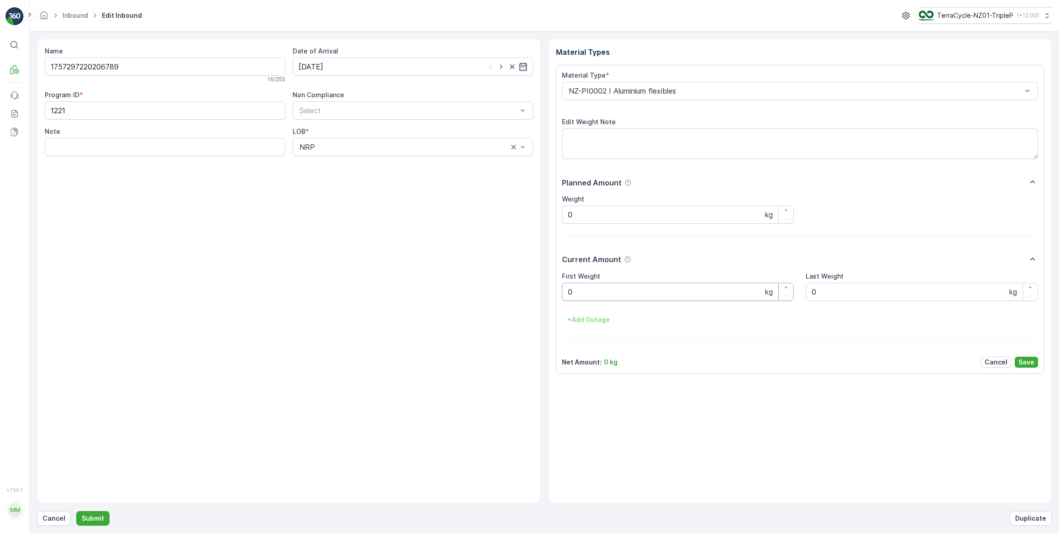
click at [605, 296] on Weight "0" at bounding box center [678, 292] width 232 height 18
click at [76, 511] on button "Submit" at bounding box center [92, 518] width 33 height 15
click at [332, 65] on input at bounding box center [413, 67] width 241 height 18
click at [341, 160] on div "16" at bounding box center [341, 160] width 15 height 15
type input "[DATE]"
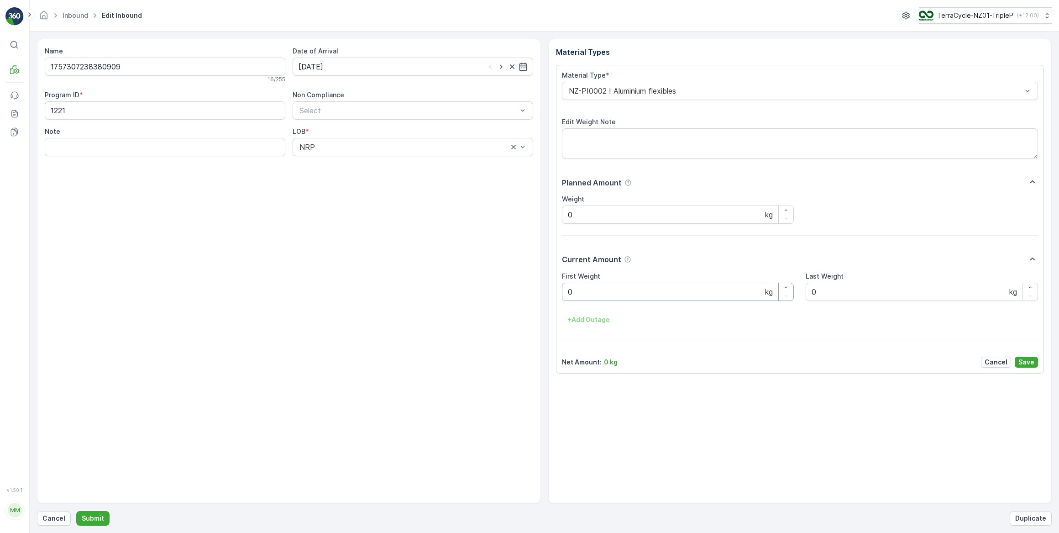
drag, startPoint x: 595, startPoint y: 295, endPoint x: 581, endPoint y: 296, distance: 14.7
click at [591, 295] on Weight "0" at bounding box center [678, 292] width 232 height 18
click at [76, 511] on button "Submit" at bounding box center [92, 518] width 33 height 15
click at [311, 67] on input at bounding box center [413, 67] width 241 height 18
click at [342, 162] on div "16" at bounding box center [341, 160] width 15 height 15
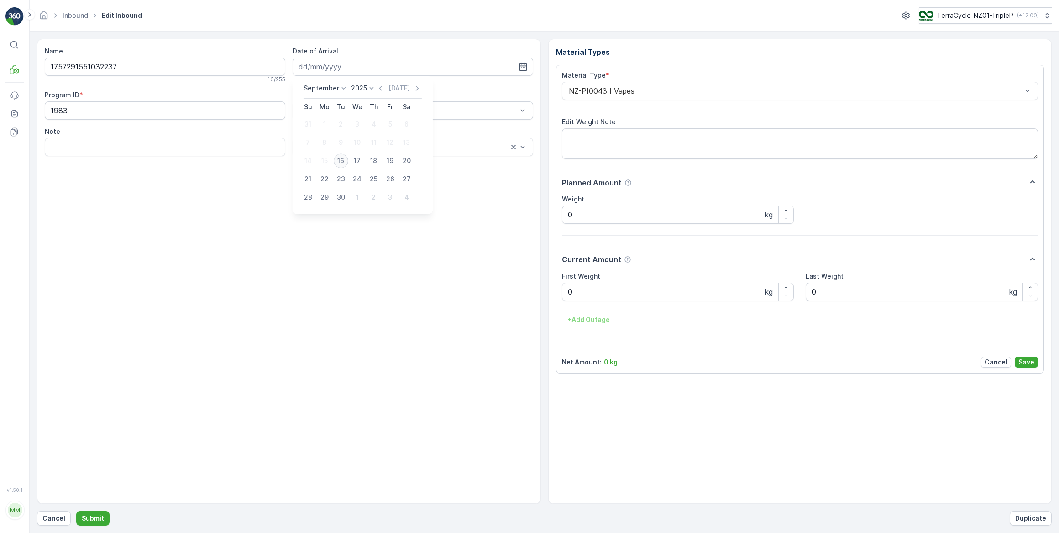
type input "[DATE]"
drag, startPoint x: 588, startPoint y: 294, endPoint x: 580, endPoint y: 293, distance: 7.8
click at [583, 294] on Weight "0" at bounding box center [678, 292] width 232 height 18
click at [76, 511] on button "Submit" at bounding box center [92, 518] width 33 height 15
click at [352, 64] on input at bounding box center [413, 67] width 241 height 18
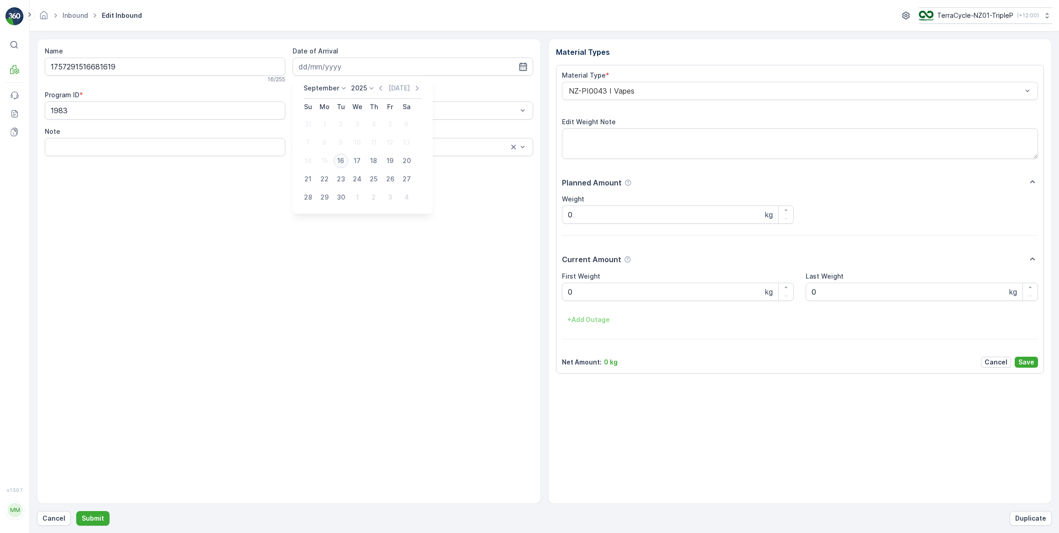
click at [341, 163] on div "16" at bounding box center [341, 160] width 15 height 15
type input "[DATE]"
drag, startPoint x: 582, startPoint y: 298, endPoint x: 502, endPoint y: 296, distance: 80.4
click at [576, 298] on Weight "0" at bounding box center [678, 292] width 232 height 18
click at [76, 511] on button "Submit" at bounding box center [92, 518] width 33 height 15
